Goal: Information Seeking & Learning: Learn about a topic

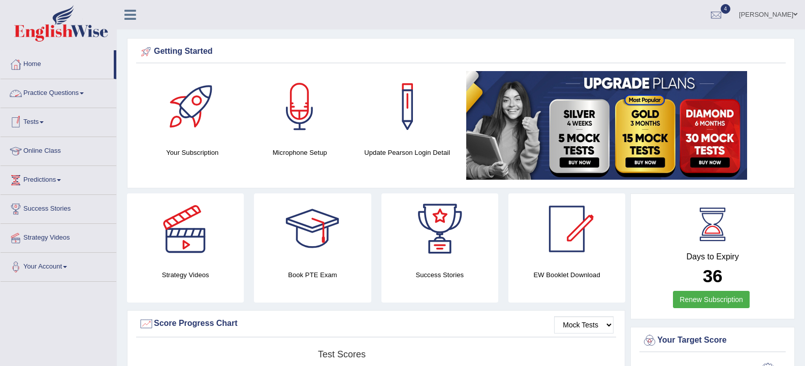
drag, startPoint x: 61, startPoint y: 96, endPoint x: 82, endPoint y: 93, distance: 21.0
click at [61, 96] on link "Practice Questions" at bounding box center [59, 91] width 116 height 25
click at [61, 95] on link "Practice Questions" at bounding box center [59, 91] width 116 height 25
click at [82, 93] on link "Practice Questions" at bounding box center [59, 91] width 116 height 25
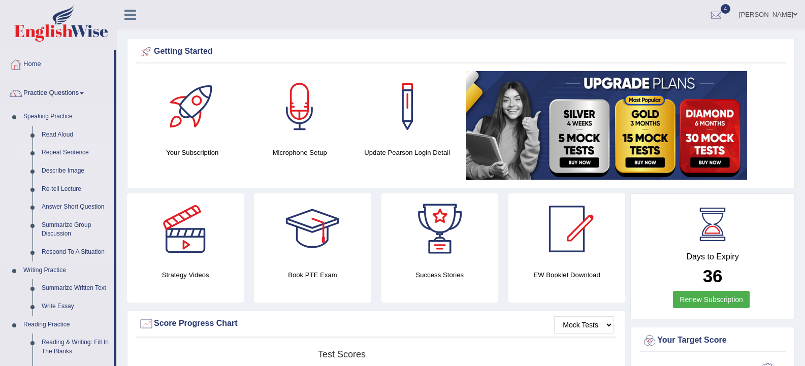
click at [69, 154] on link "Repeat Sentence" at bounding box center [75, 153] width 77 height 18
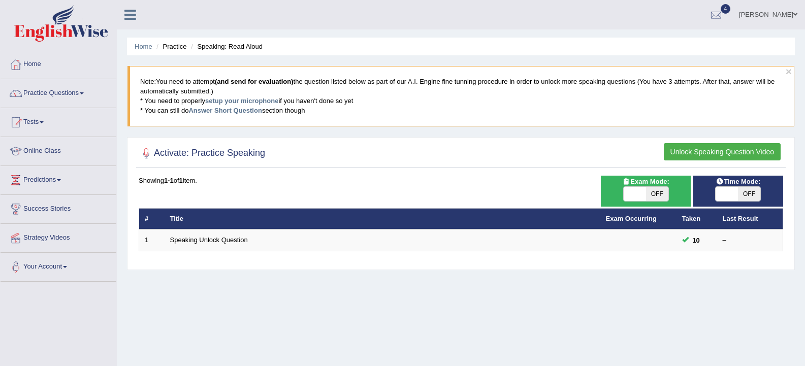
click at [208, 240] on link "Speaking Unlock Question" at bounding box center [209, 240] width 78 height 8
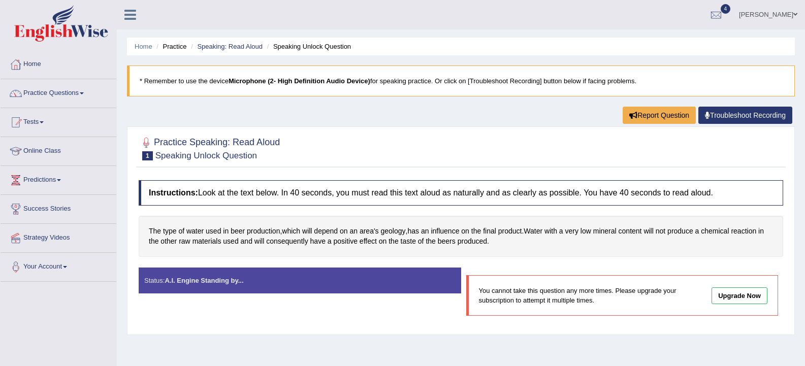
click at [48, 99] on link "Practice Questions" at bounding box center [59, 91] width 116 height 25
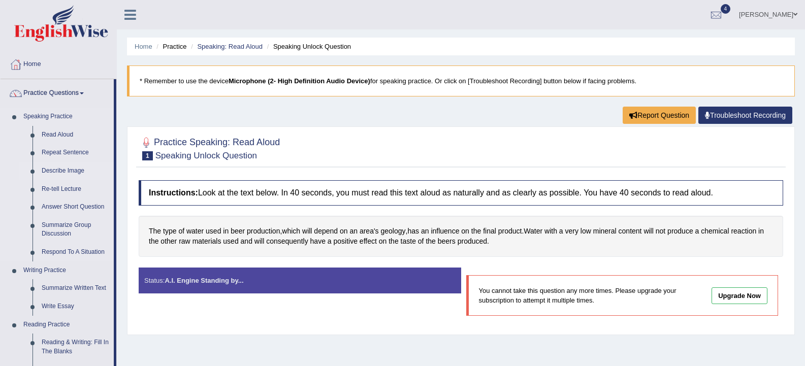
click at [58, 170] on link "Describe Image" at bounding box center [75, 171] width 77 height 18
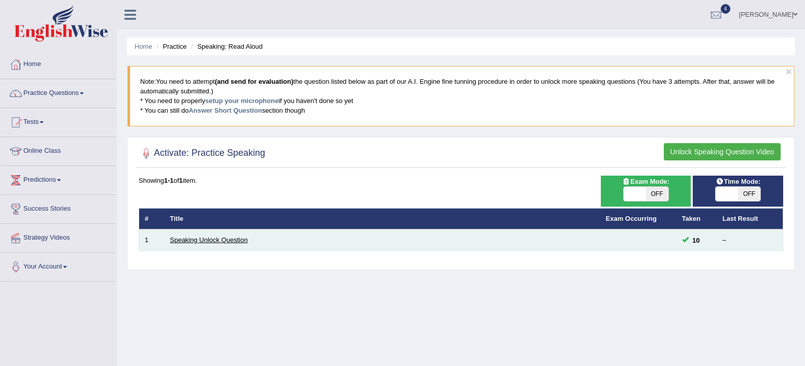
click at [215, 237] on link "Speaking Unlock Question" at bounding box center [209, 240] width 78 height 8
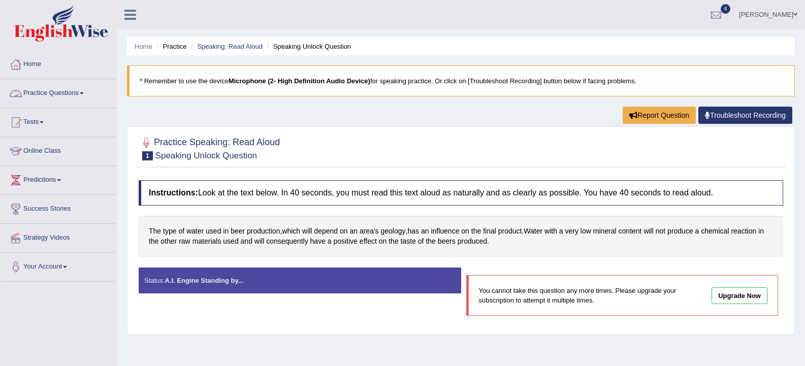
click at [75, 99] on link "Practice Questions" at bounding box center [59, 91] width 116 height 25
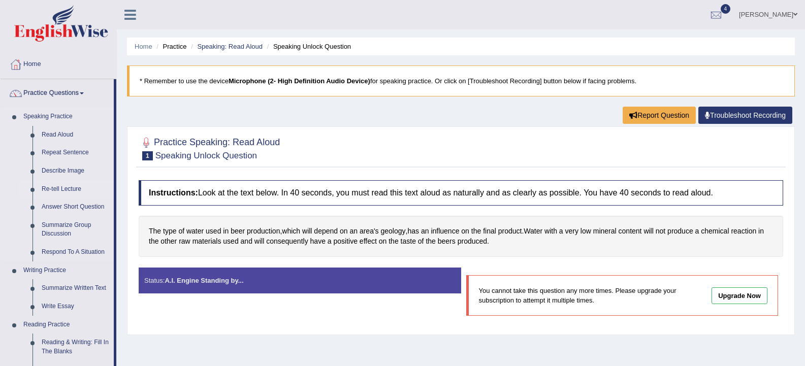
click at [73, 189] on link "Re-tell Lecture" at bounding box center [75, 189] width 77 height 18
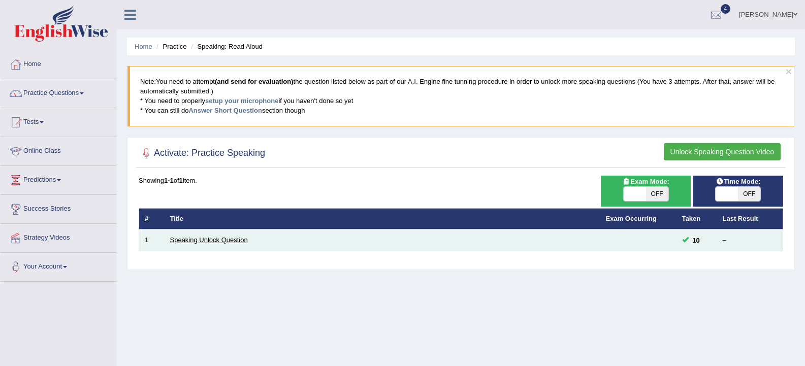
click at [190, 241] on link "Speaking Unlock Question" at bounding box center [209, 240] width 78 height 8
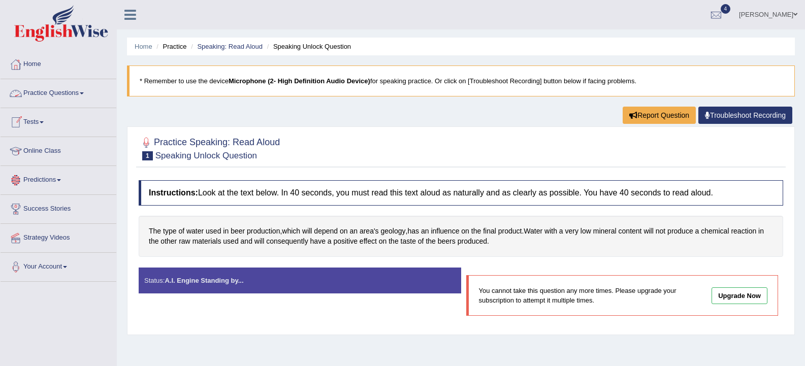
click at [74, 91] on link "Practice Questions" at bounding box center [59, 91] width 116 height 25
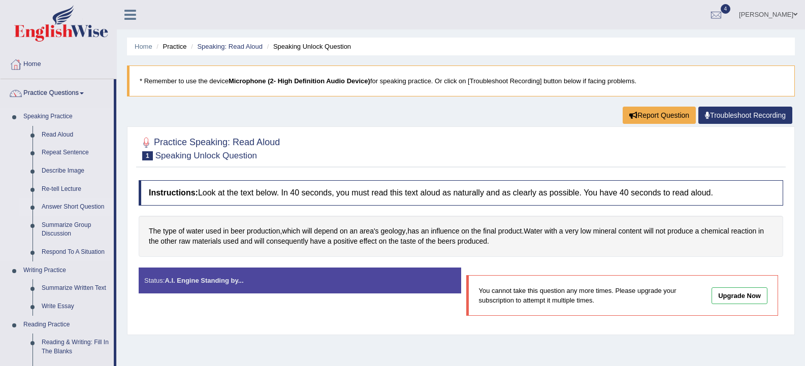
click at [65, 206] on link "Answer Short Question" at bounding box center [75, 207] width 77 height 18
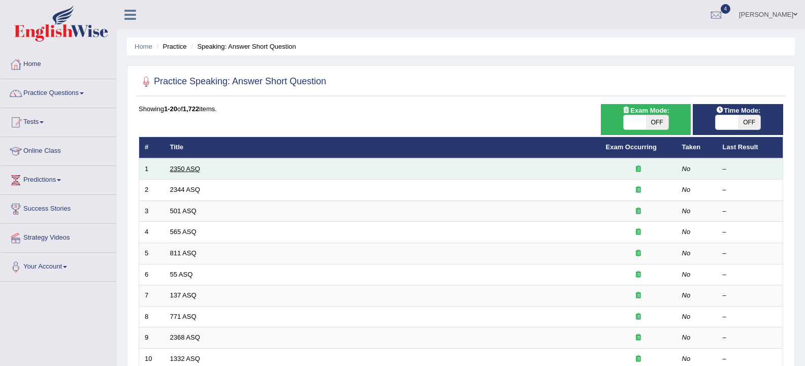
click at [192, 169] on link "2350 ASQ" at bounding box center [185, 169] width 30 height 8
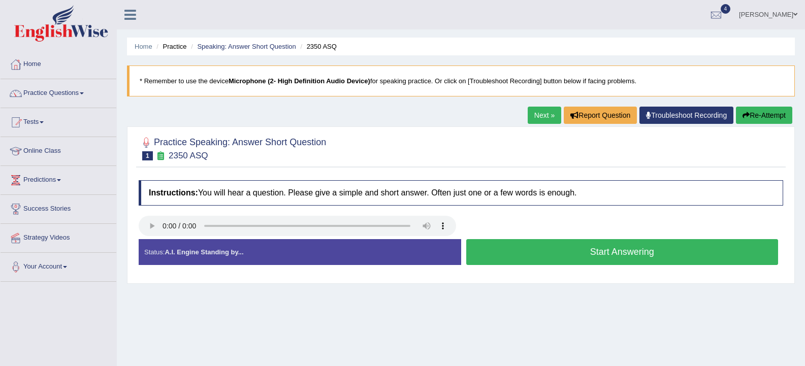
click at [605, 253] on button "Start Answering" at bounding box center [622, 252] width 312 height 26
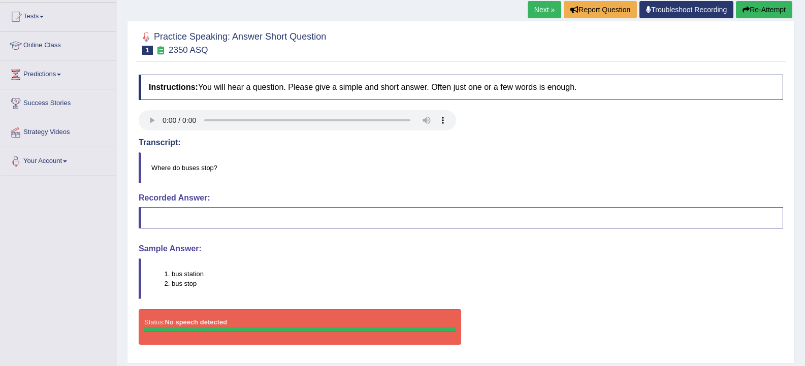
scroll to position [108, 0]
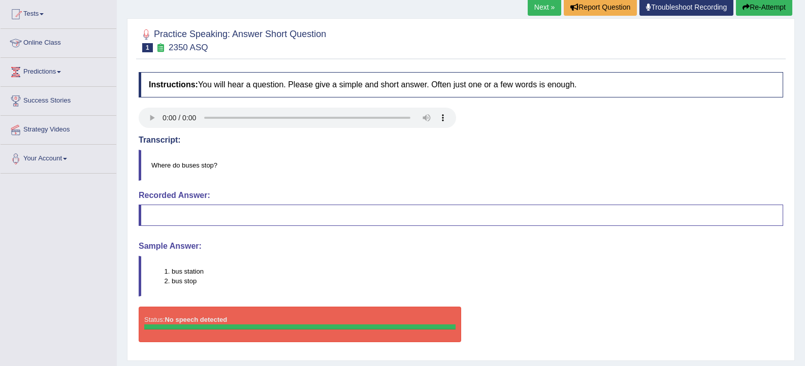
click at [50, 43] on link "Online Class" at bounding box center [59, 41] width 116 height 25
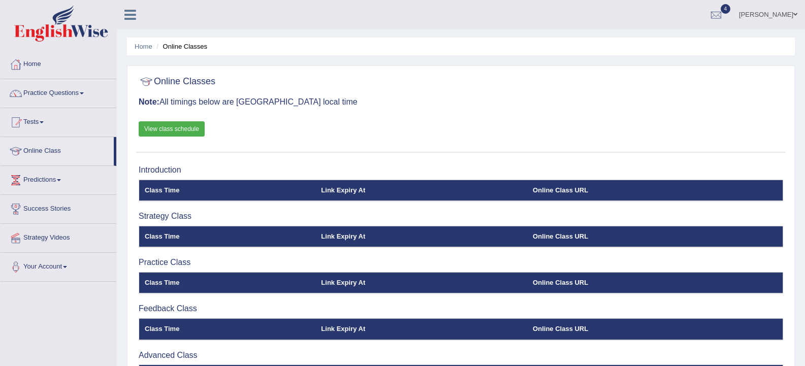
click at [50, 42] on link at bounding box center [58, 24] width 115 height 39
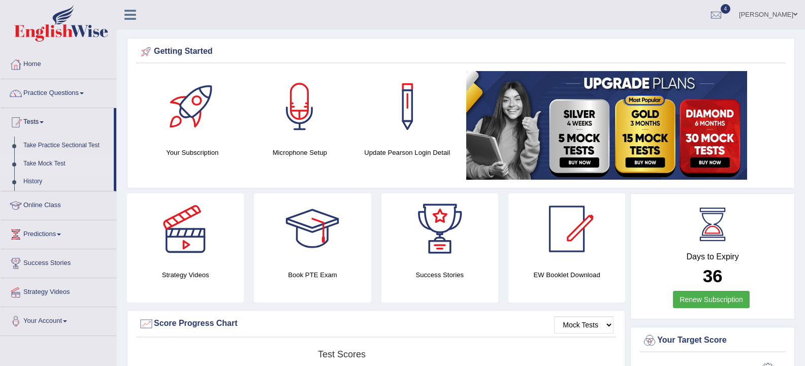
click at [44, 165] on link "Take Mock Test" at bounding box center [66, 164] width 95 height 18
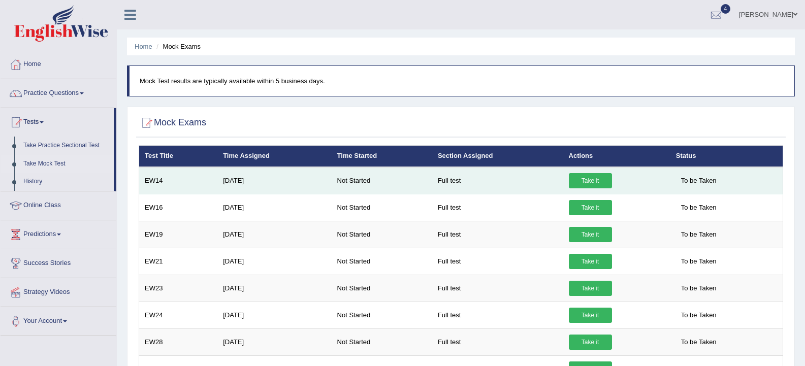
click at [257, 182] on td "[DATE]" at bounding box center [274, 180] width 114 height 27
click at [594, 181] on link "Take it" at bounding box center [590, 180] width 43 height 15
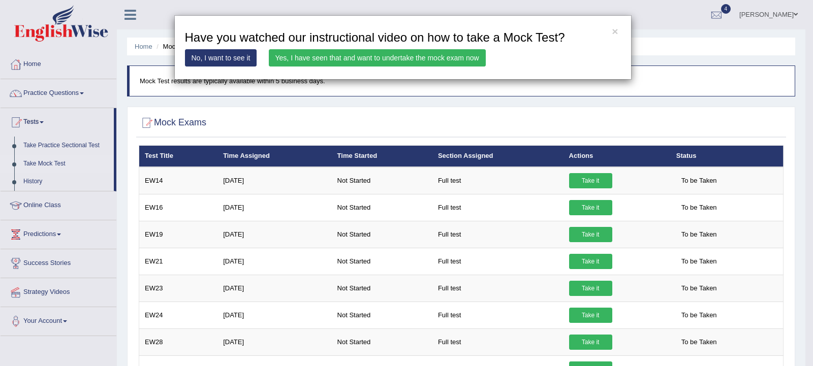
click at [235, 56] on link "No, I want to see it" at bounding box center [221, 57] width 72 height 17
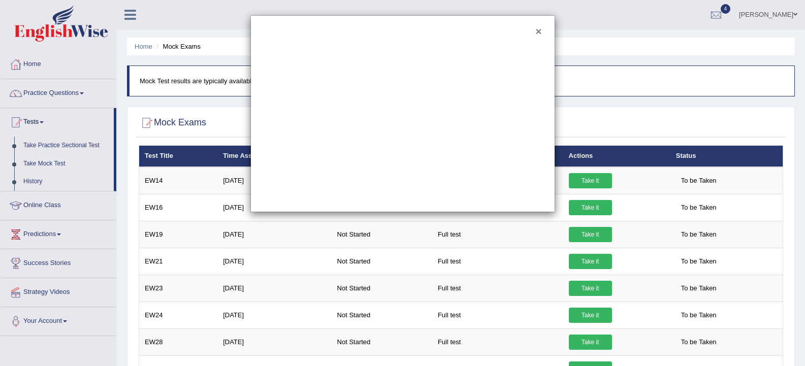
click at [539, 33] on button "×" at bounding box center [538, 31] width 6 height 11
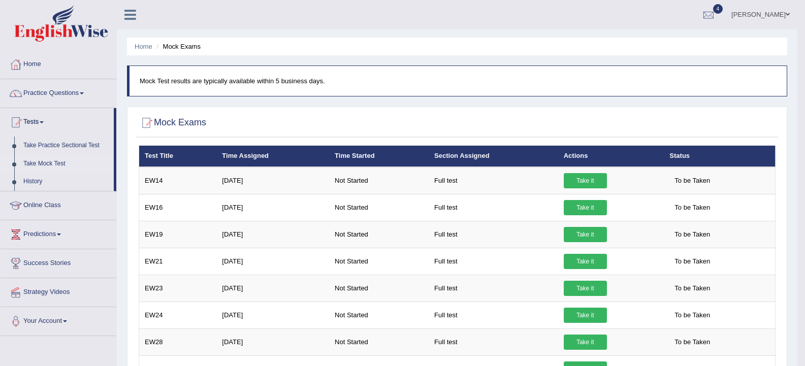
click at [47, 162] on link "Take Mock Test" at bounding box center [66, 164] width 95 height 18
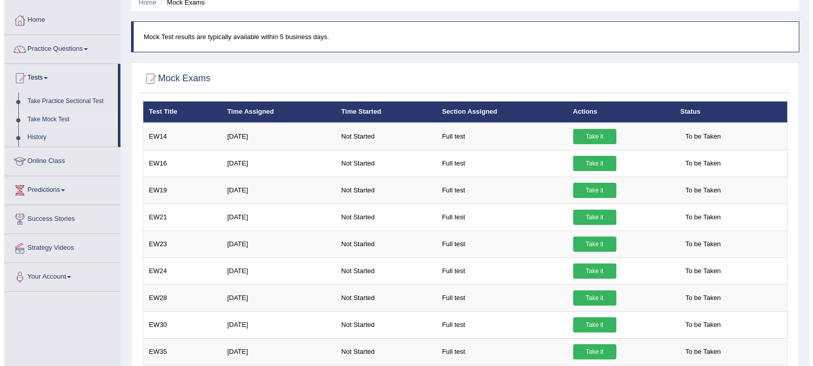
scroll to position [40, 0]
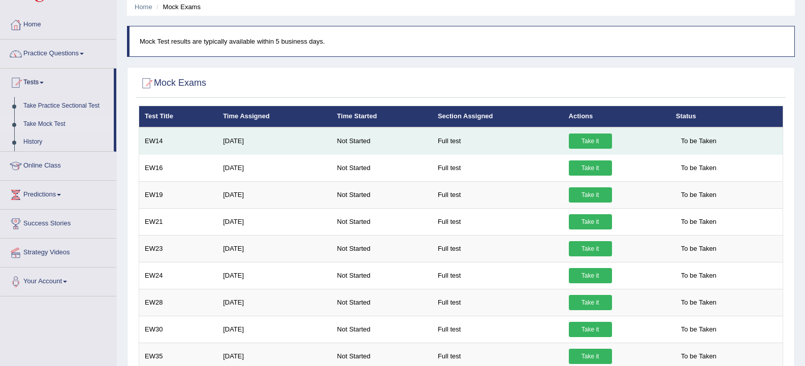
click at [598, 142] on link "Take it" at bounding box center [590, 141] width 43 height 15
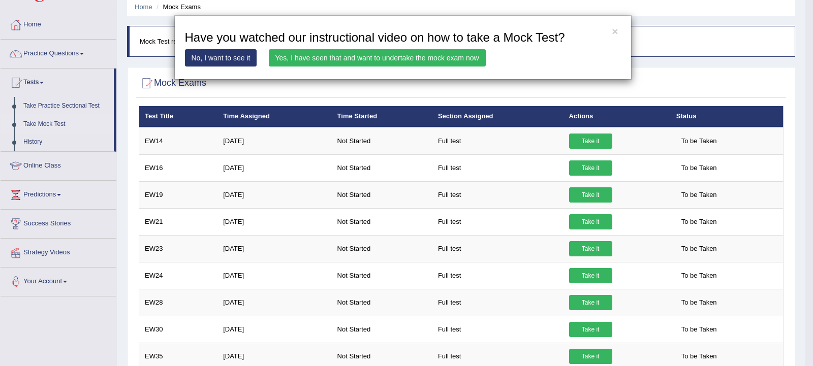
click at [330, 55] on link "Yes, I have seen that and want to undertake the mock exam now" at bounding box center [377, 57] width 217 height 17
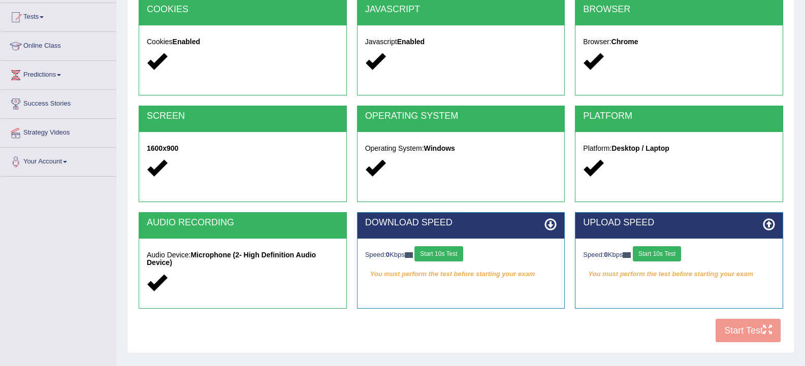
scroll to position [107, 0]
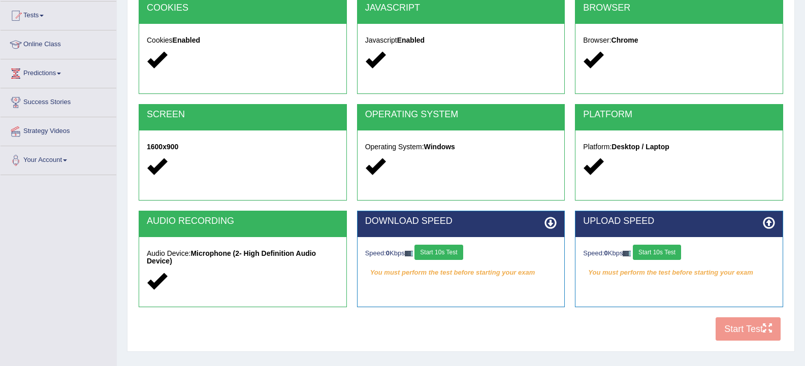
click at [459, 251] on button "Start 10s Test" at bounding box center [438, 252] width 48 height 15
click at [655, 253] on button "Start 10s Test" at bounding box center [657, 252] width 48 height 15
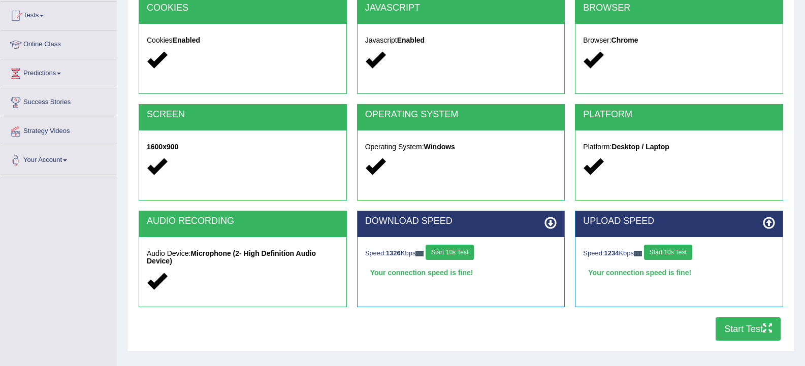
click at [740, 329] on button "Start Test" at bounding box center [748, 328] width 65 height 23
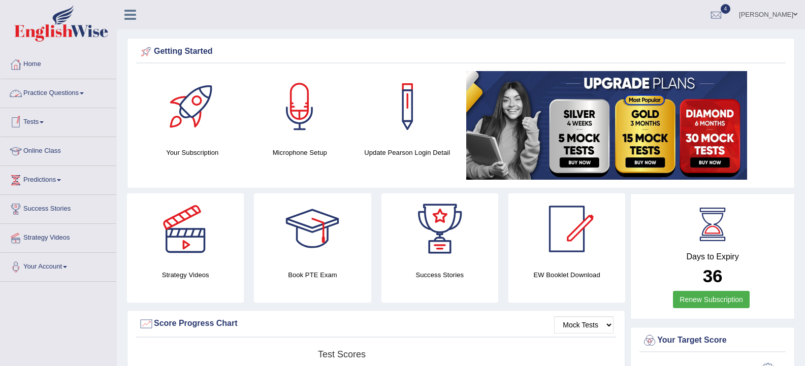
click at [70, 91] on link "Practice Questions" at bounding box center [59, 91] width 116 height 25
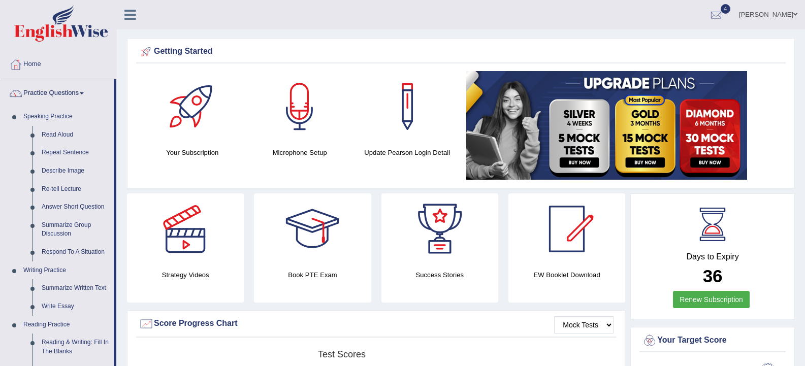
click at [70, 91] on link "Practice Questions" at bounding box center [57, 91] width 113 height 25
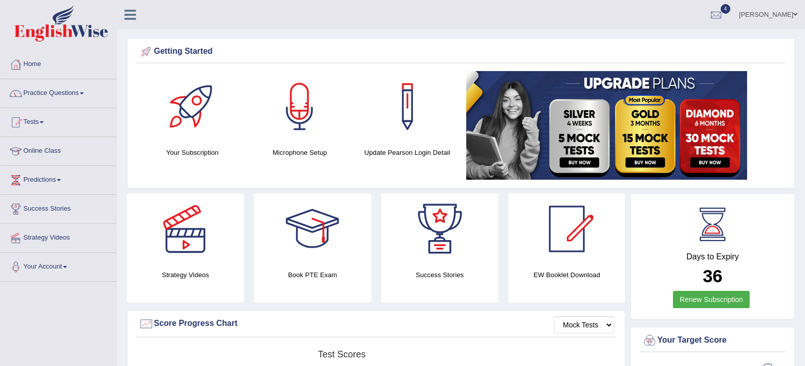
click at [70, 91] on link "Practice Questions" at bounding box center [59, 91] width 116 height 25
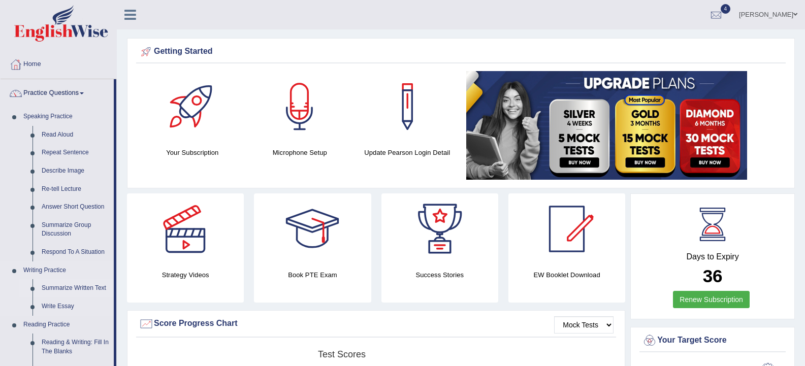
click at [53, 286] on link "Summarize Written Text" at bounding box center [75, 288] width 77 height 18
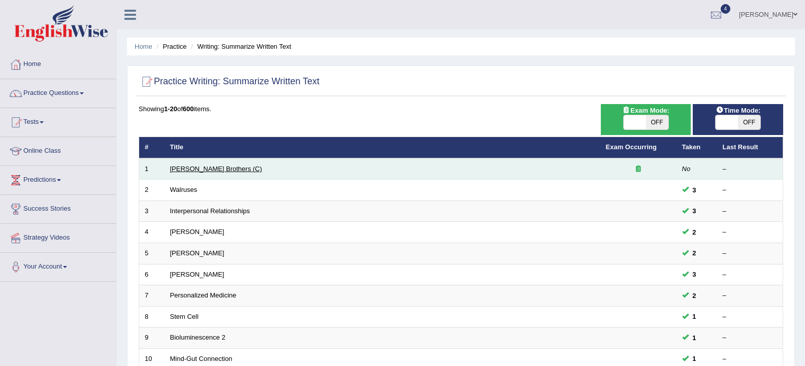
click at [198, 169] on link "[PERSON_NAME] Brothers (C)" at bounding box center [216, 169] width 92 height 8
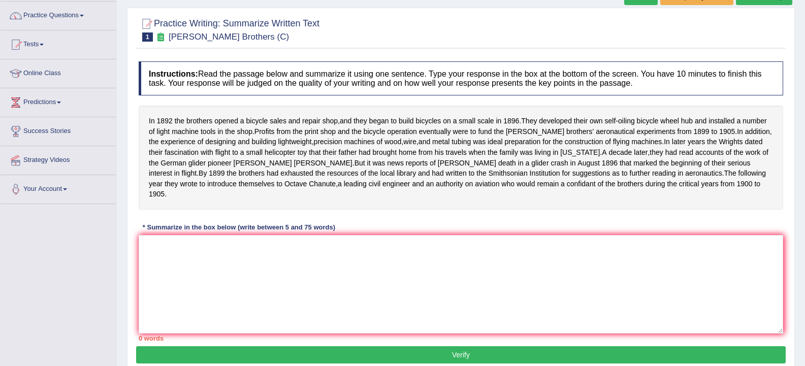
scroll to position [82, 0]
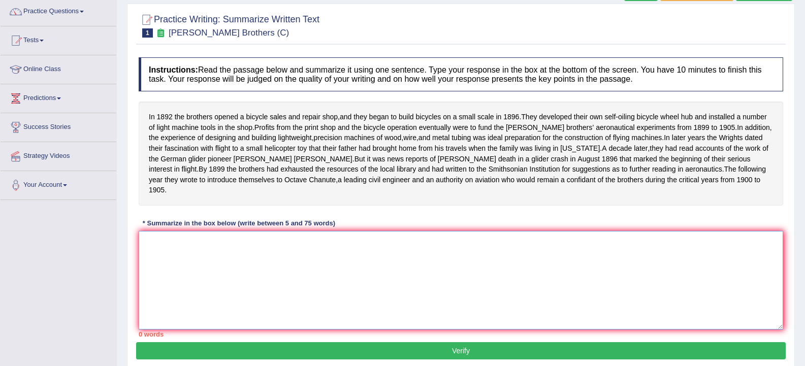
click at [458, 241] on textarea at bounding box center [461, 280] width 645 height 99
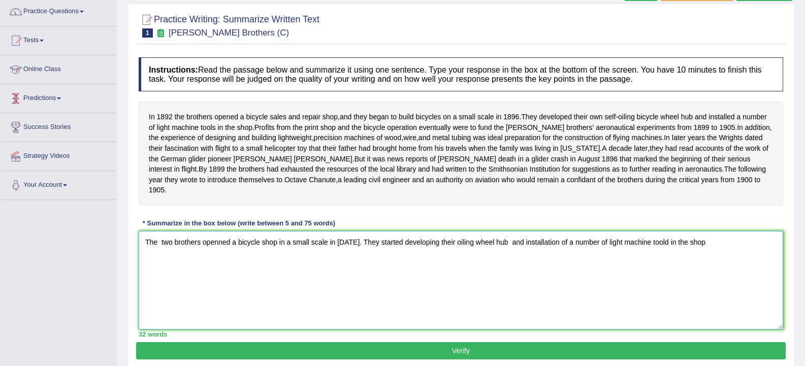
type textarea "The two brothers openned a bicycle shop in a small scale in 1896. They started …"
click at [58, 101] on link "Predictions" at bounding box center [59, 96] width 116 height 25
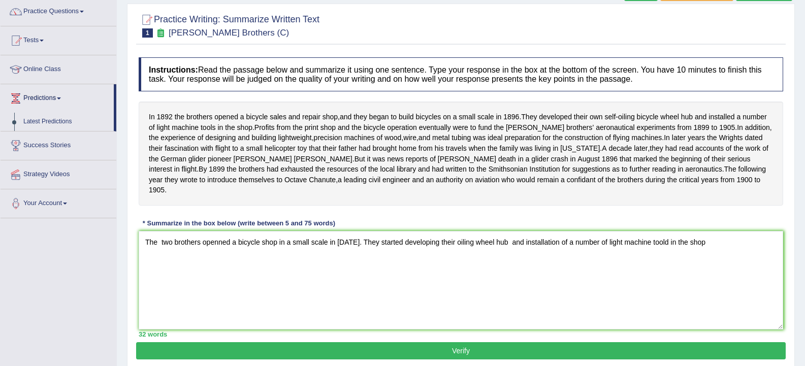
click at [59, 101] on link "Predictions" at bounding box center [57, 96] width 113 height 25
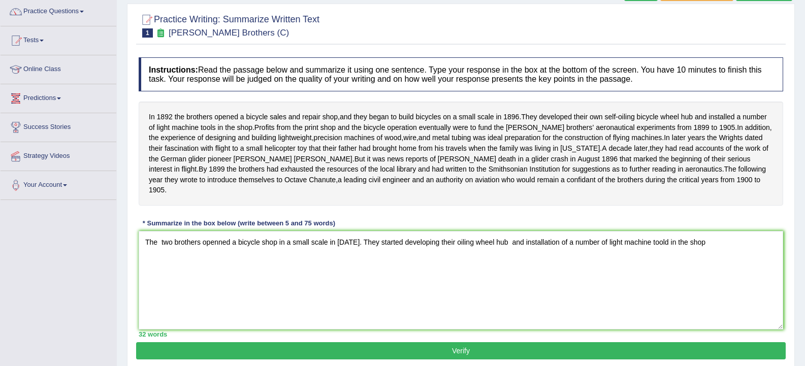
click at [44, 95] on link "Predictions" at bounding box center [59, 96] width 116 height 25
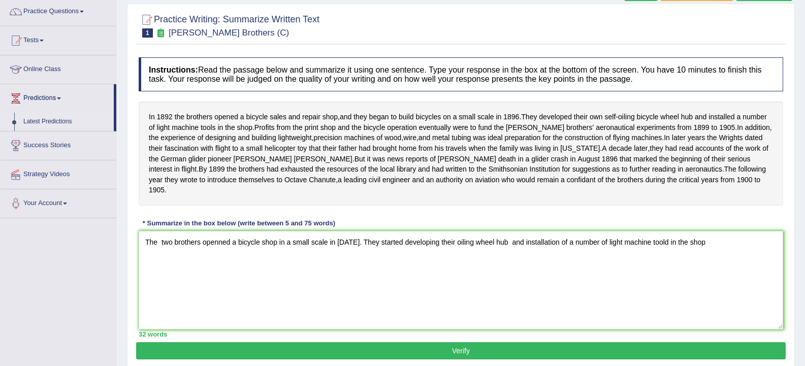
click at [58, 121] on link "Latest Predictions" at bounding box center [66, 122] width 95 height 18
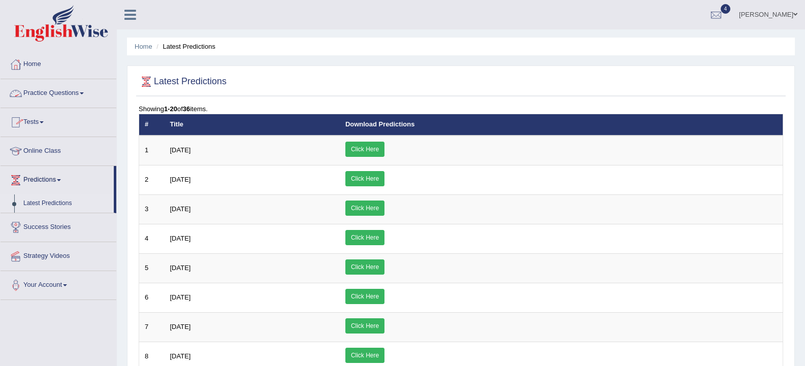
click at [49, 99] on link "Practice Questions" at bounding box center [59, 91] width 116 height 25
